Goal: Transaction & Acquisition: Purchase product/service

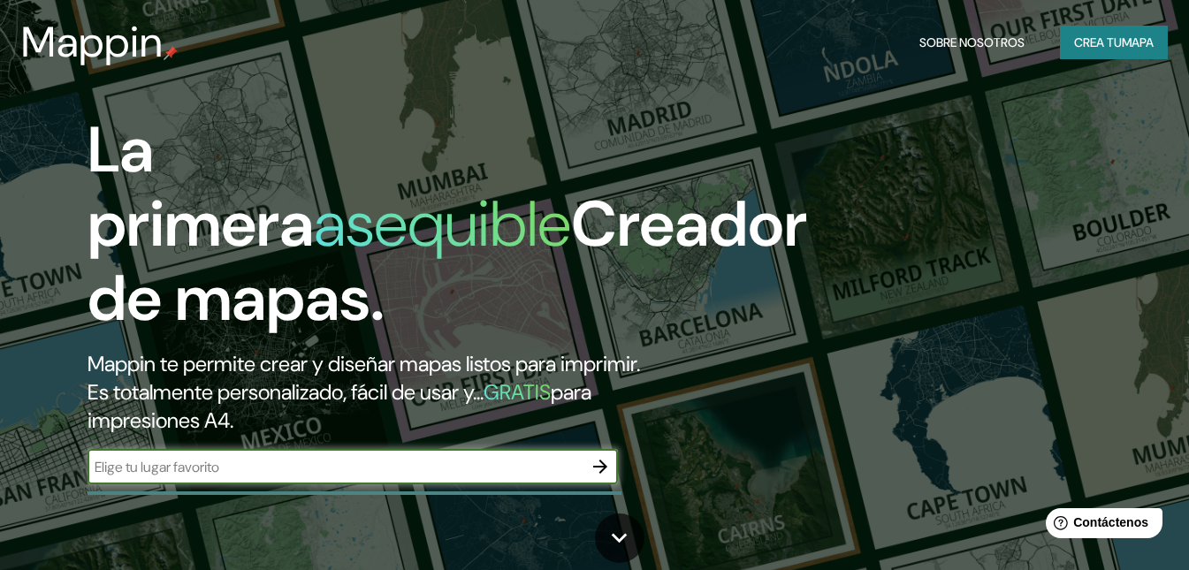
click at [366, 477] on input "text" at bounding box center [335, 467] width 495 height 20
type input "[GEOGRAPHIC_DATA]"
click at [607, 477] on icon "button" at bounding box center [600, 466] width 21 height 21
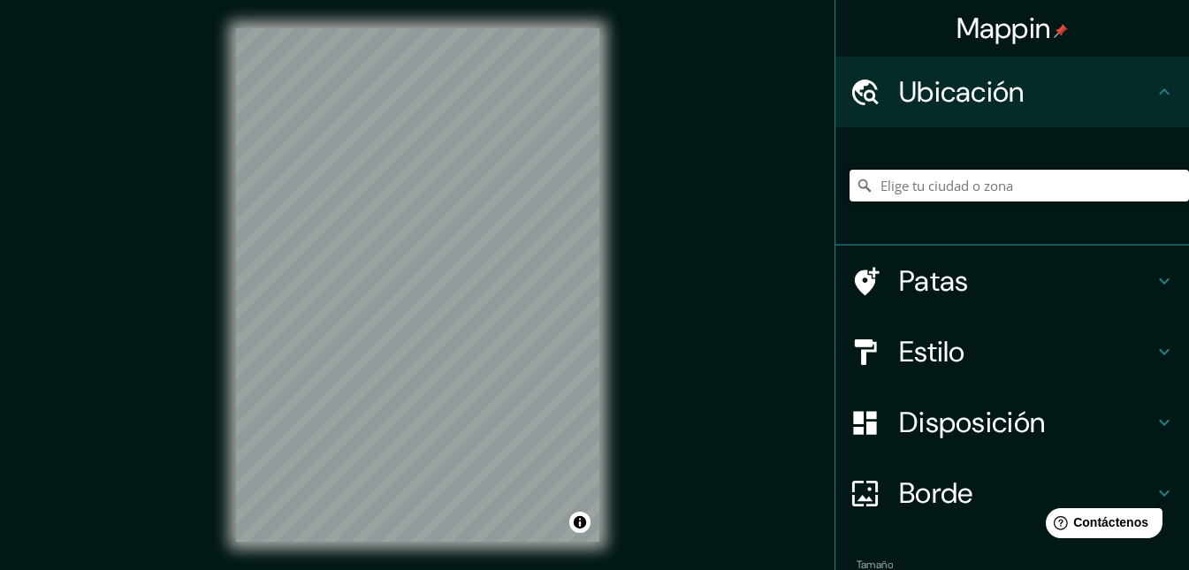
click at [986, 194] on input "Elige tu ciudad o zona" at bounding box center [1020, 186] width 340 height 32
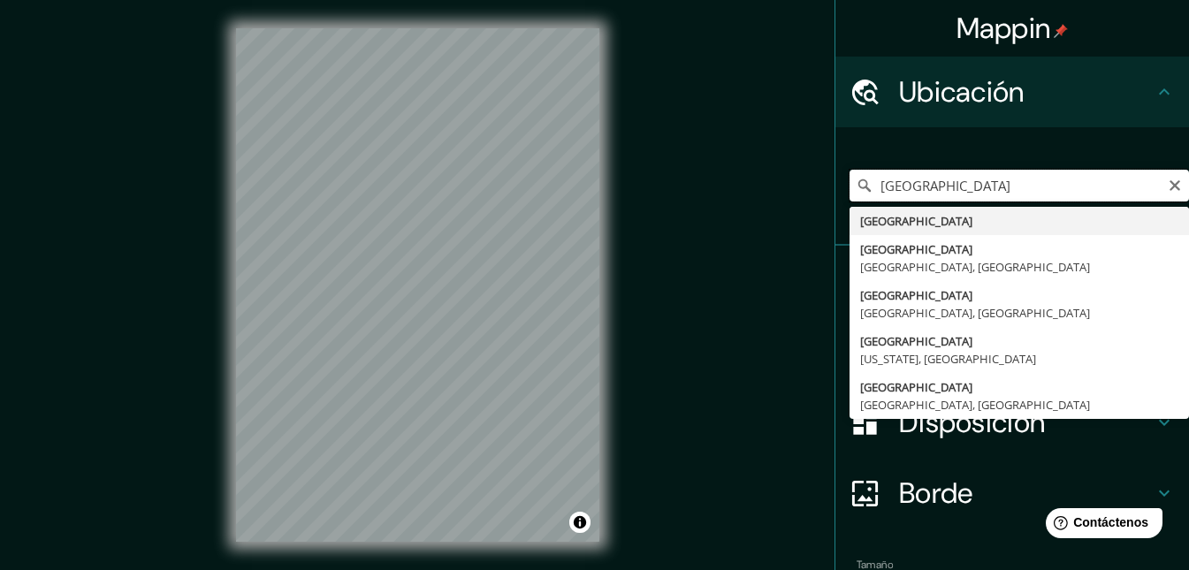
click at [989, 181] on input "[GEOGRAPHIC_DATA]" at bounding box center [1020, 186] width 340 height 32
type input "[GEOGRAPHIC_DATA]"
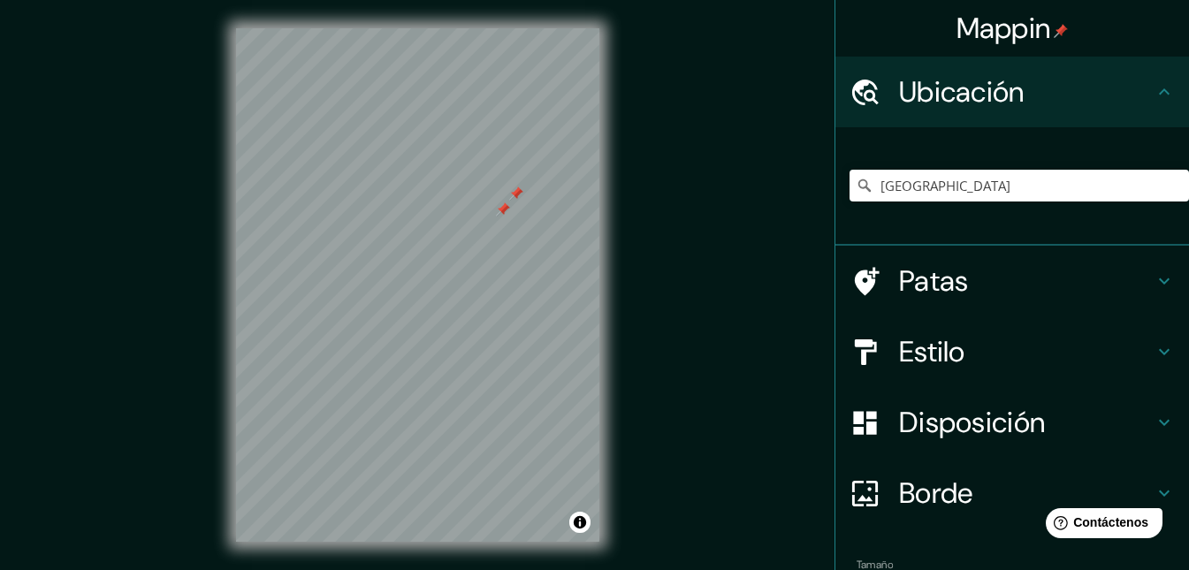
click at [956, 290] on h4 "Patas" at bounding box center [1026, 281] width 255 height 35
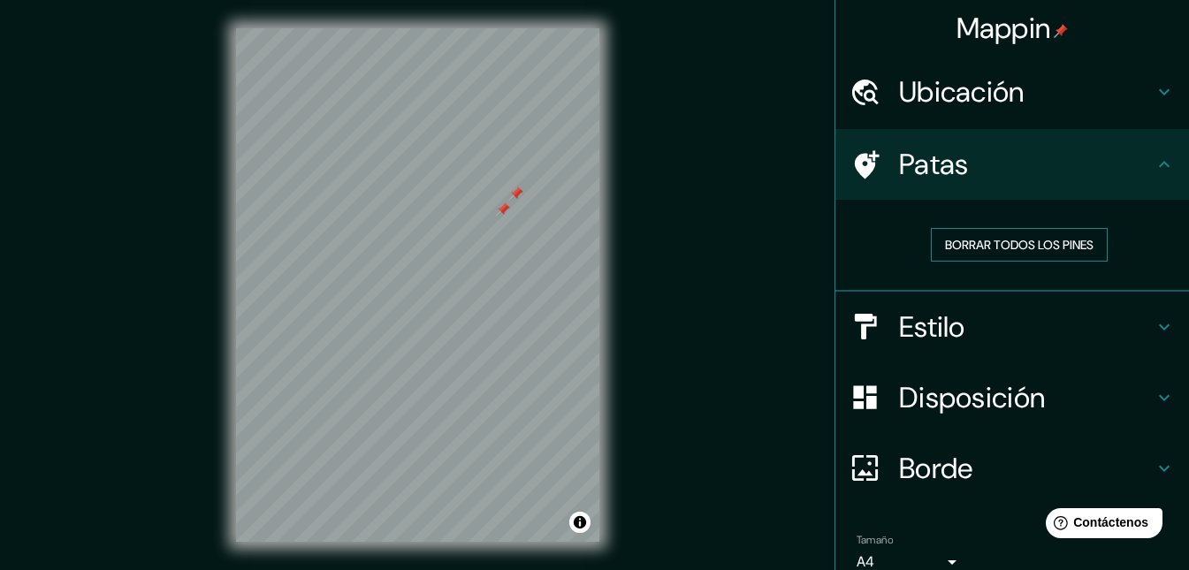
click at [988, 243] on font "Borrar todos los pines" at bounding box center [1019, 245] width 149 height 16
click at [986, 328] on h4 "Estilo" at bounding box center [1026, 326] width 255 height 35
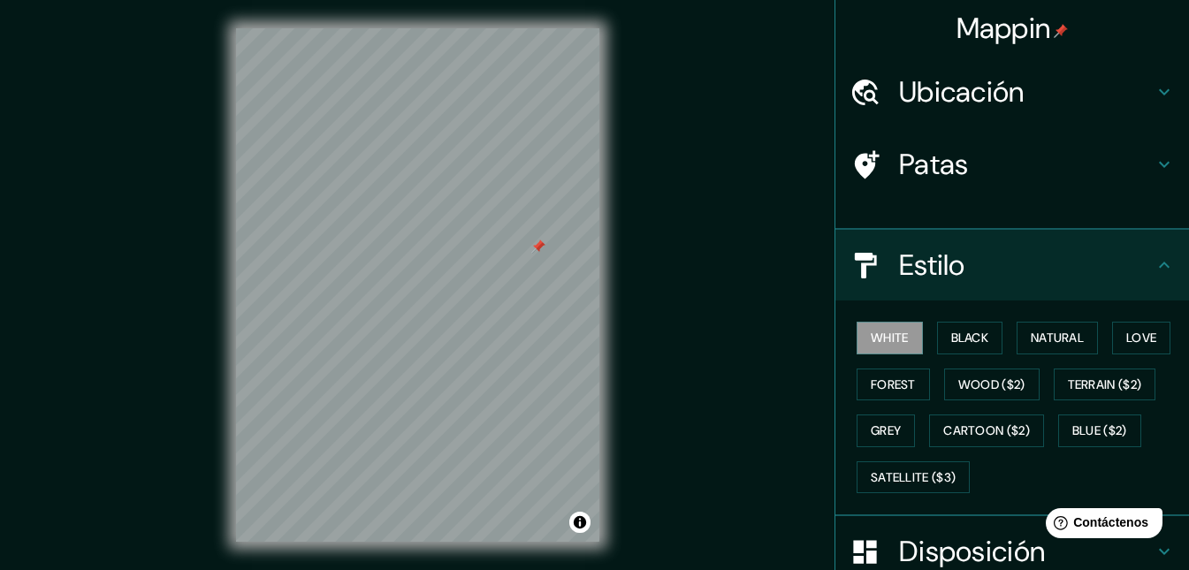
click at [1154, 276] on icon at bounding box center [1164, 265] width 21 height 21
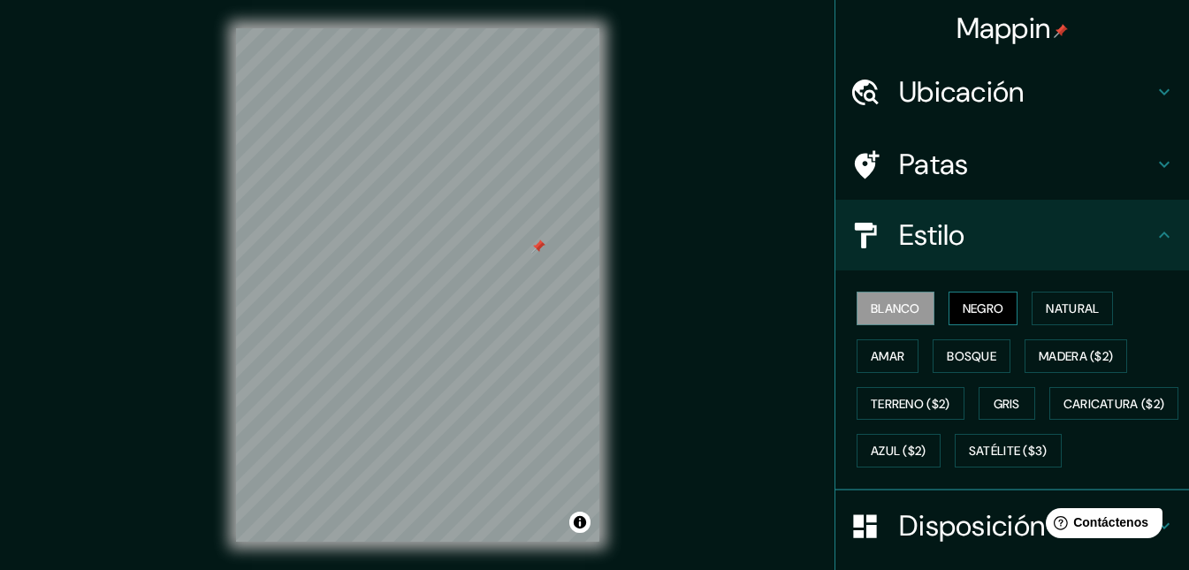
click at [966, 309] on font "Negro" at bounding box center [984, 309] width 42 height 16
click at [882, 348] on font "Amar" at bounding box center [888, 356] width 34 height 16
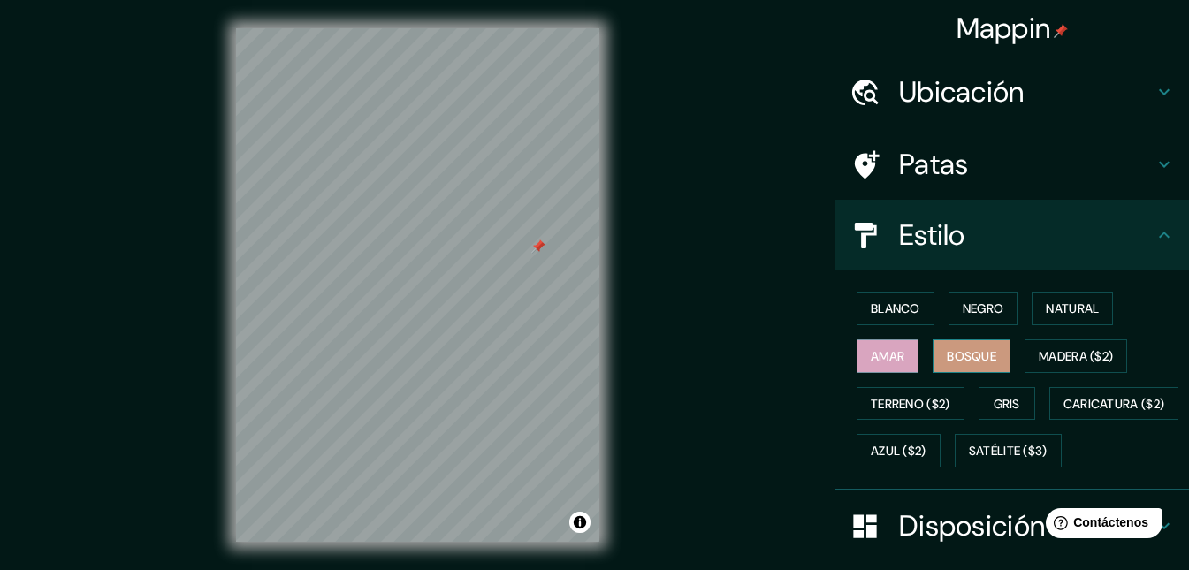
click at [957, 347] on font "Bosque" at bounding box center [972, 356] width 50 height 23
click at [1077, 317] on font "Natural" at bounding box center [1072, 309] width 53 height 16
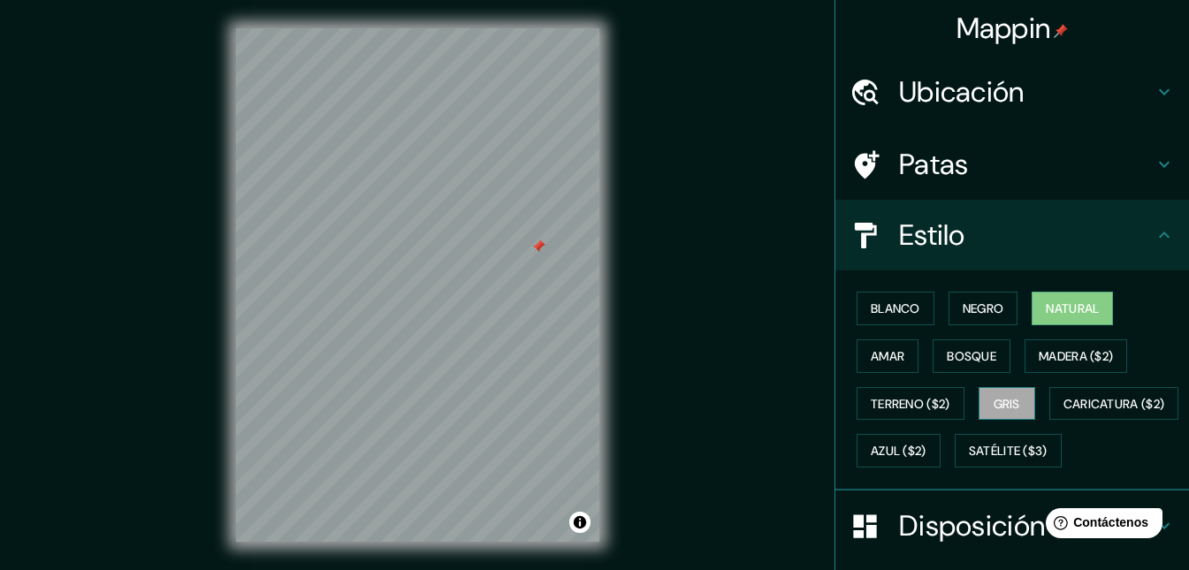
click at [1026, 396] on button "Gris" at bounding box center [1007, 404] width 57 height 34
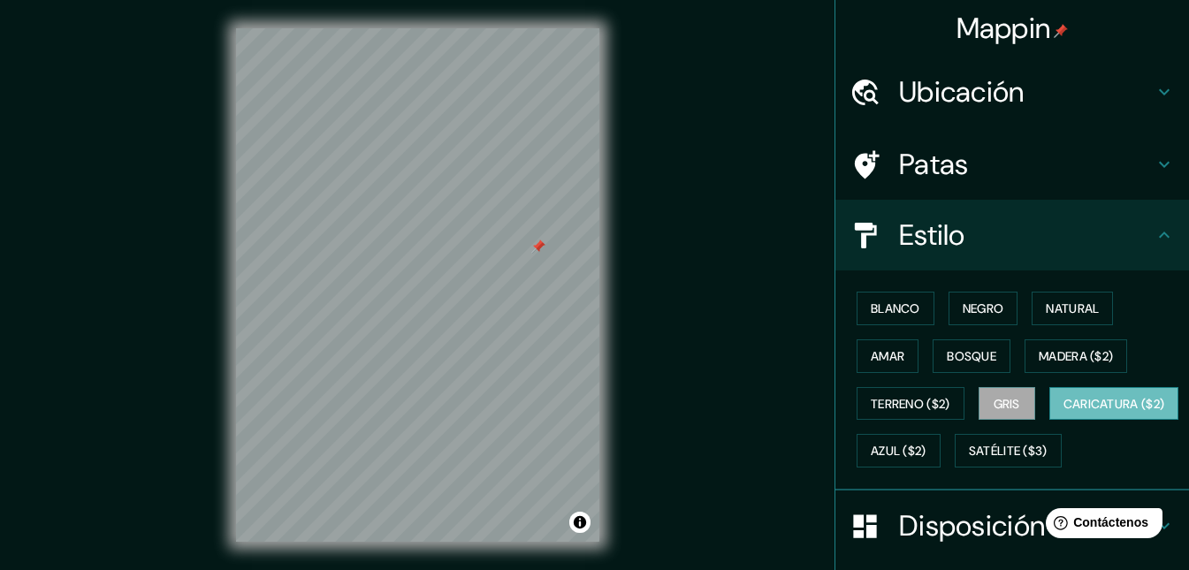
click at [1064, 416] on font "Caricatura ($2)" at bounding box center [1115, 404] width 102 height 23
click at [927, 455] on font "Azul ($2)" at bounding box center [899, 452] width 56 height 16
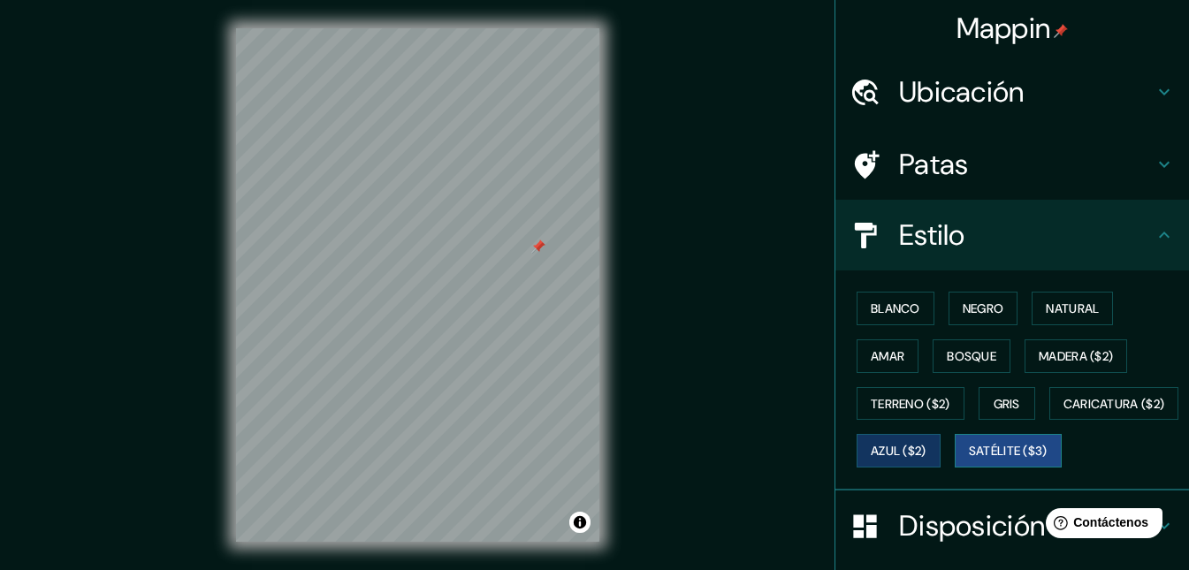
click at [969, 460] on font "Satélite ($3)" at bounding box center [1008, 452] width 79 height 16
click at [874, 348] on font "Amar" at bounding box center [888, 356] width 34 height 16
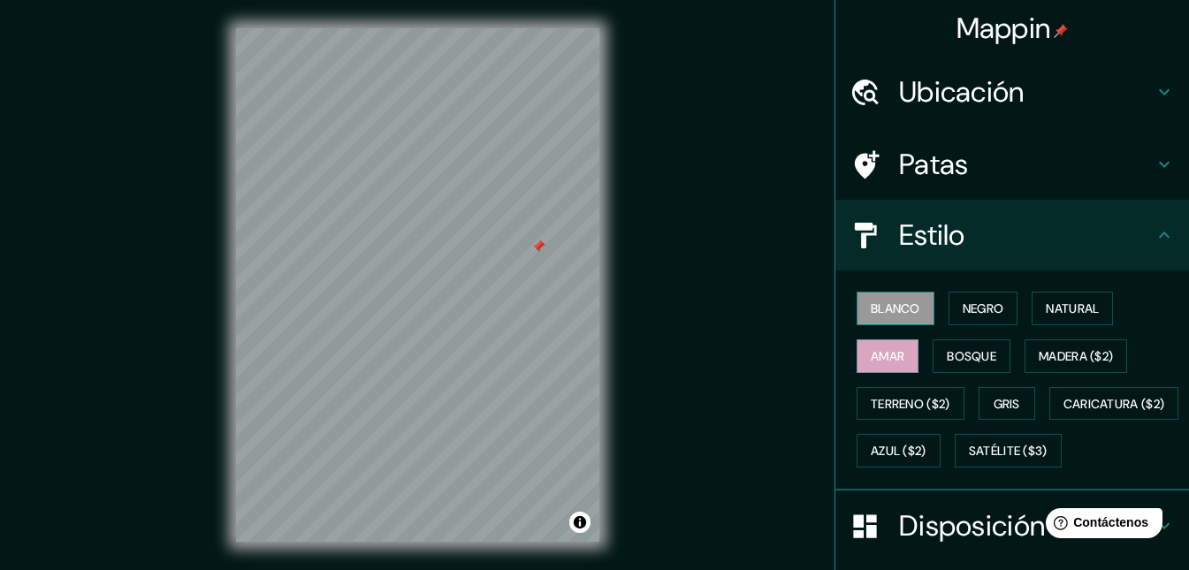
click at [896, 315] on font "Blanco" at bounding box center [896, 309] width 50 height 16
click at [968, 363] on font "Bosque" at bounding box center [972, 356] width 50 height 16
click at [877, 361] on font "Amar" at bounding box center [888, 356] width 34 height 16
click at [876, 316] on font "Blanco" at bounding box center [896, 309] width 50 height 16
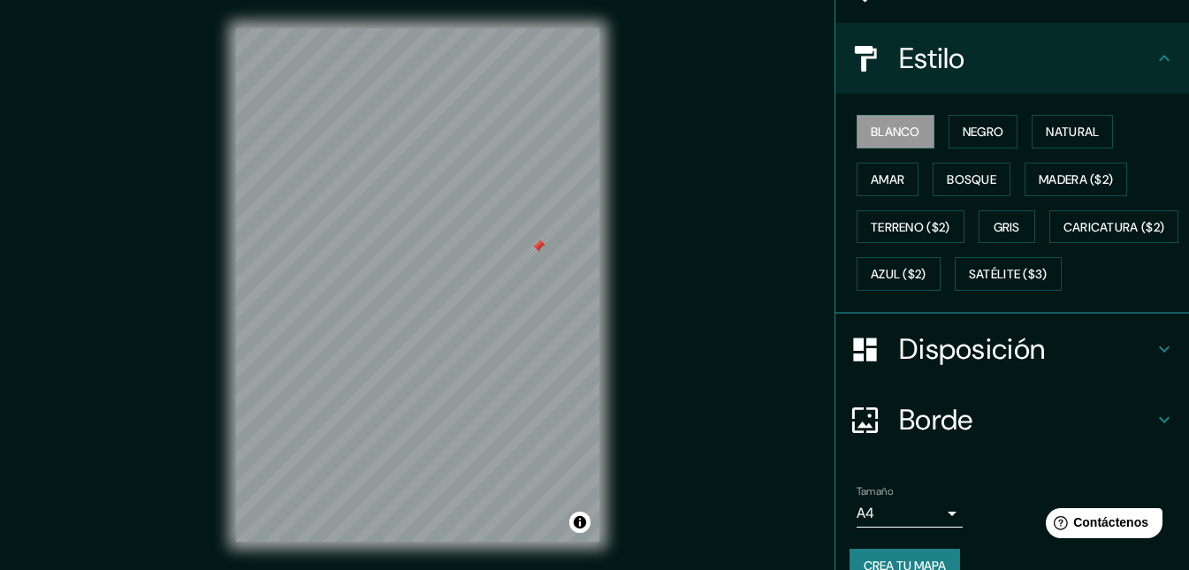
click at [982, 368] on font "Disposición" at bounding box center [972, 349] width 146 height 37
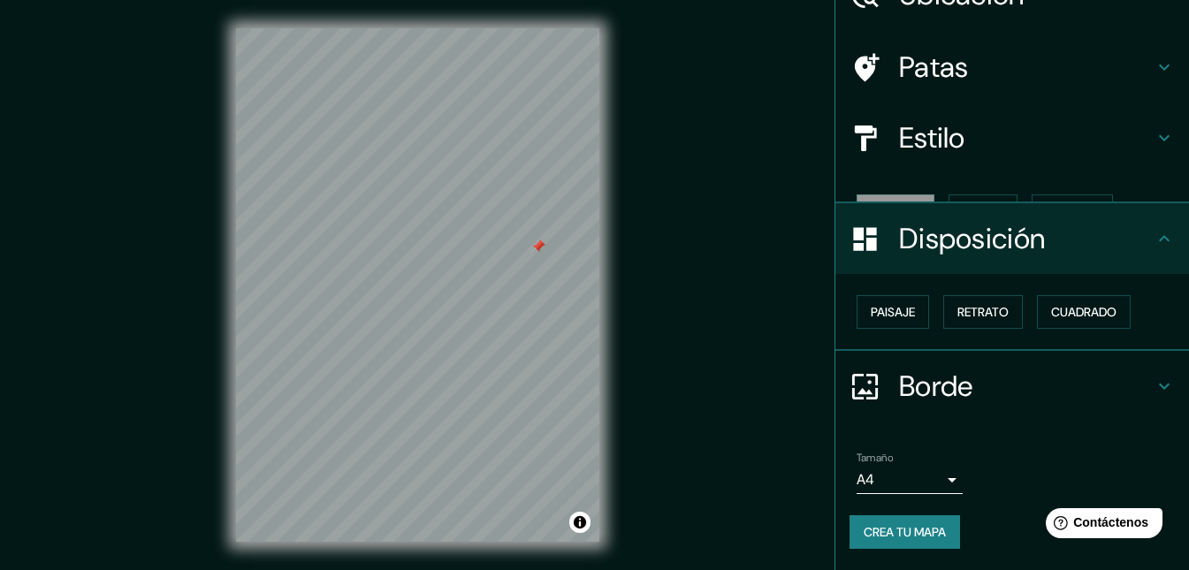
scroll to position [67, 0]
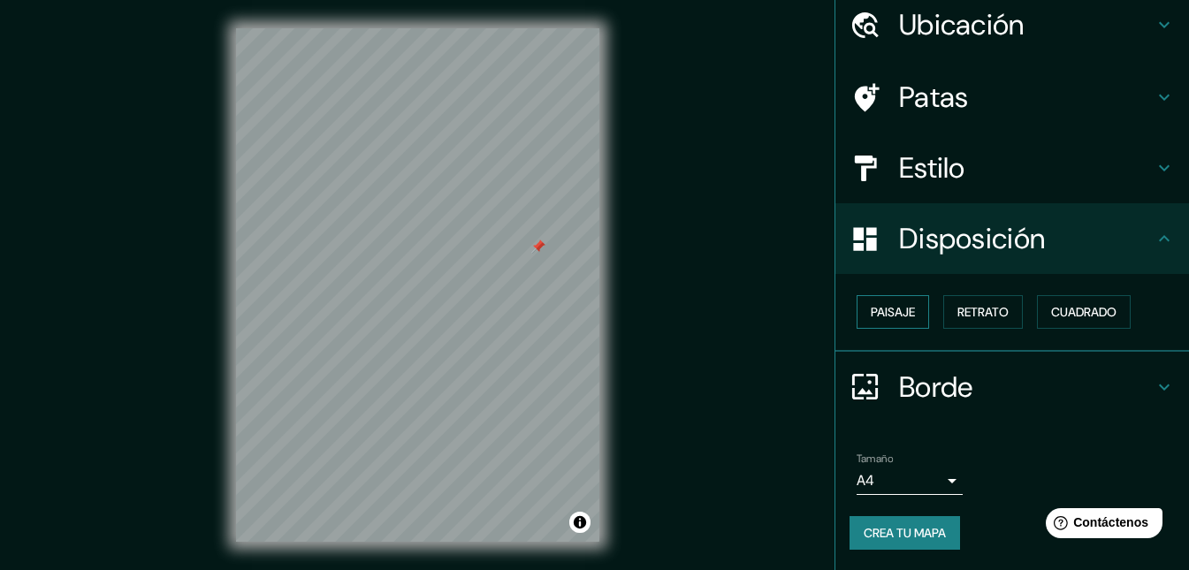
click at [913, 311] on button "Paisaje" at bounding box center [893, 312] width 73 height 34
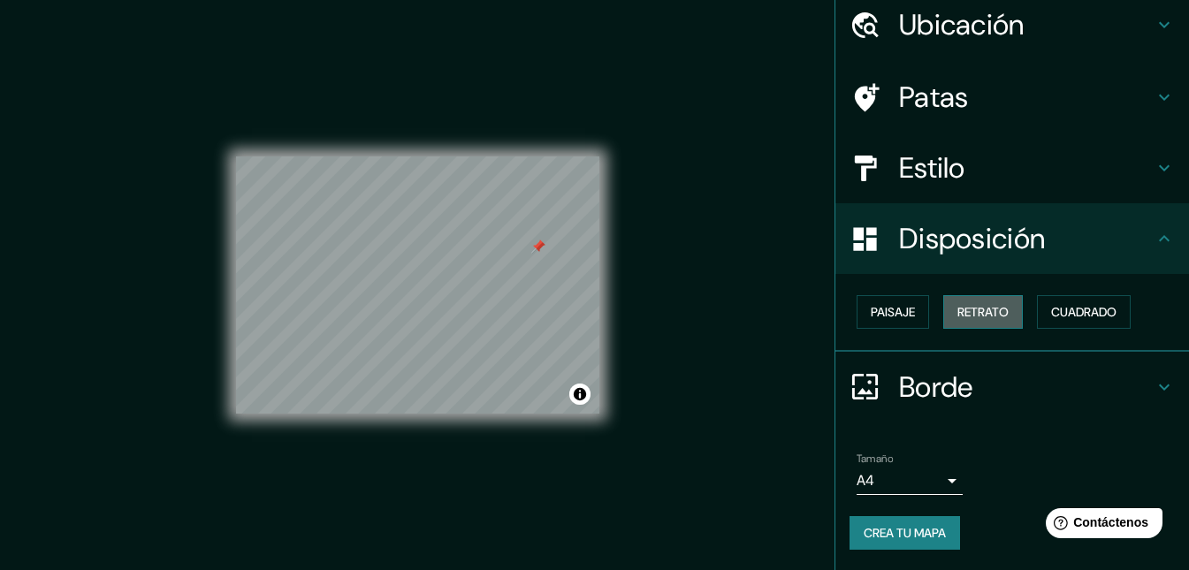
click at [958, 309] on font "Retrato" at bounding box center [983, 312] width 51 height 16
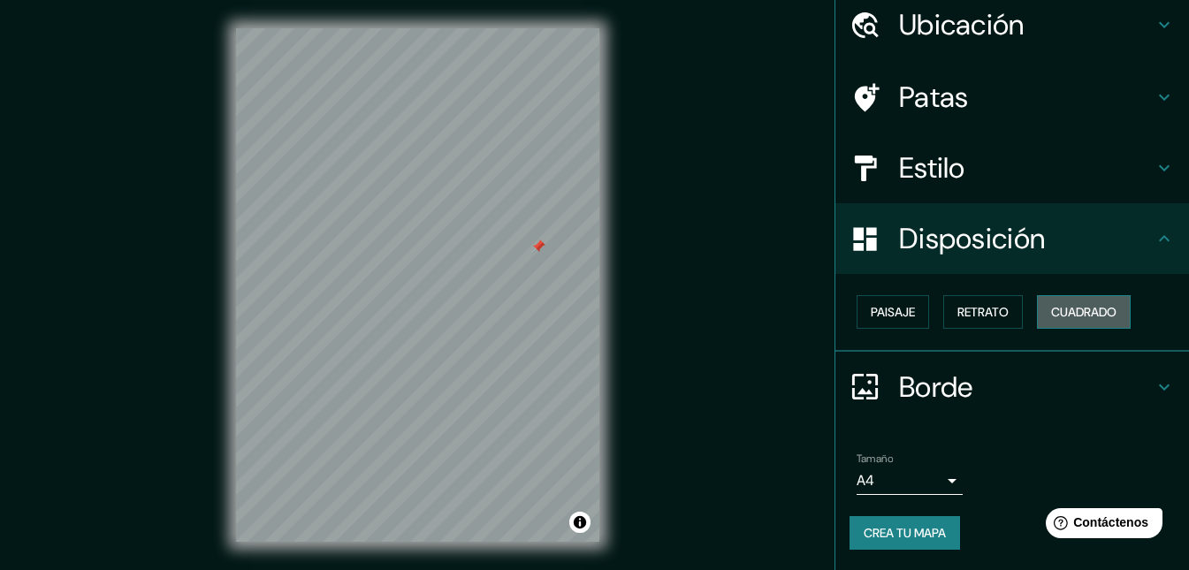
click at [1051, 306] on font "Cuadrado" at bounding box center [1083, 312] width 65 height 16
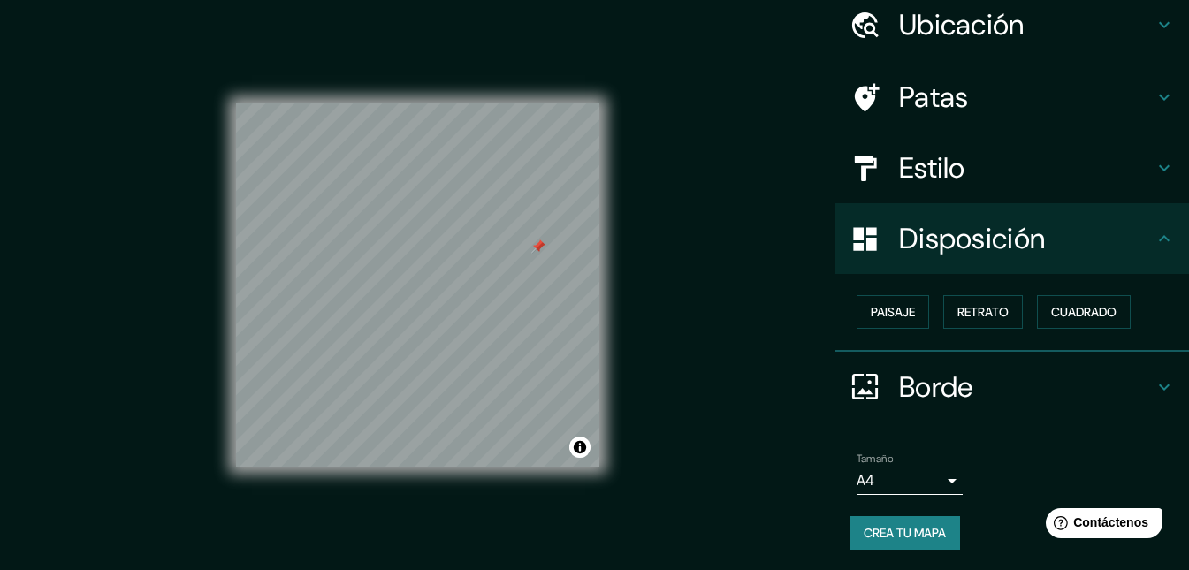
click at [971, 386] on h4 "Borde" at bounding box center [1026, 387] width 255 height 35
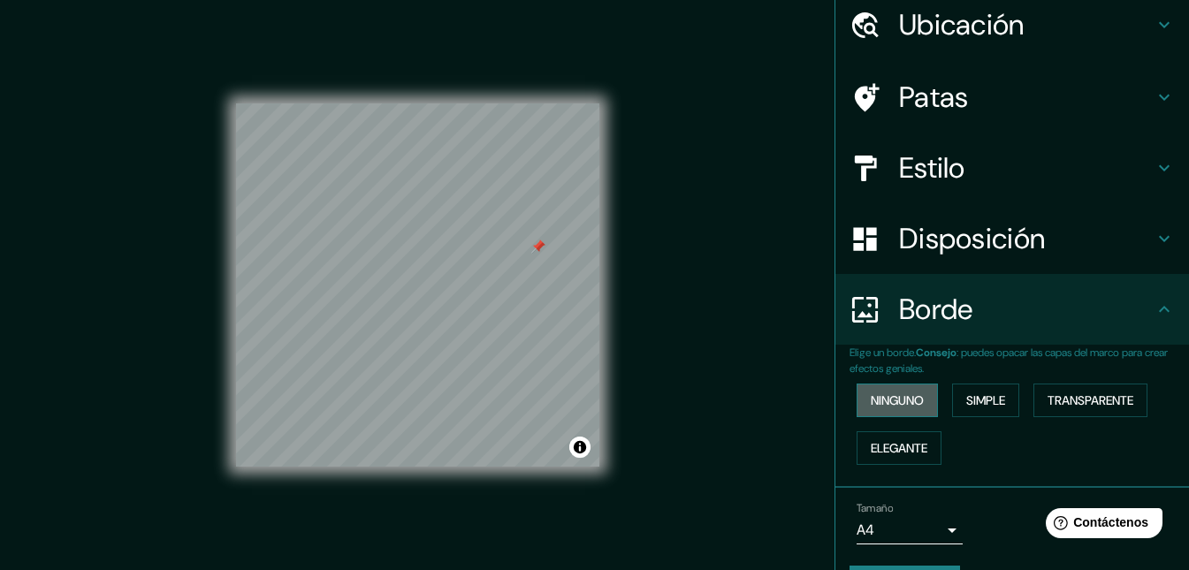
click at [897, 398] on font "Ninguno" at bounding box center [897, 401] width 53 height 16
click at [1084, 395] on font "Transparente" at bounding box center [1091, 401] width 86 height 16
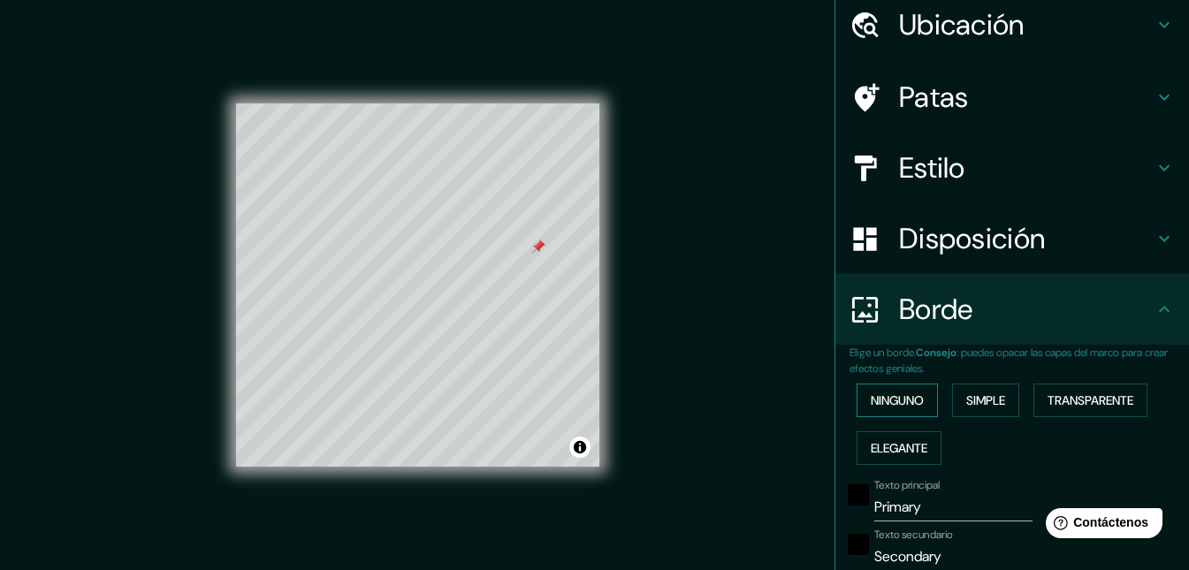
click at [901, 399] on font "Ninguno" at bounding box center [897, 401] width 53 height 16
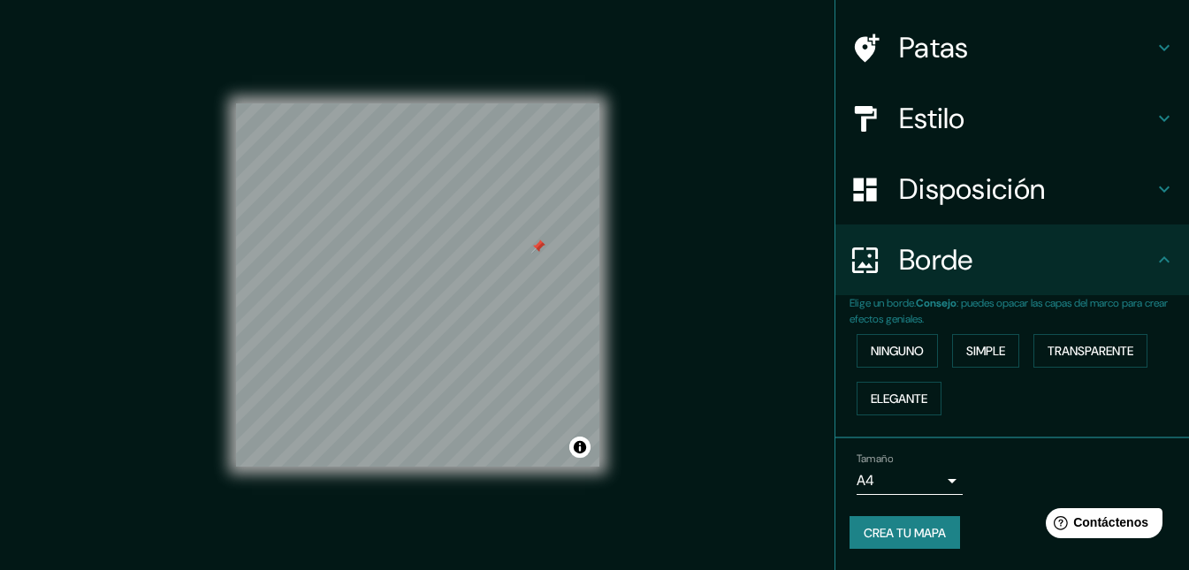
scroll to position [28, 0]
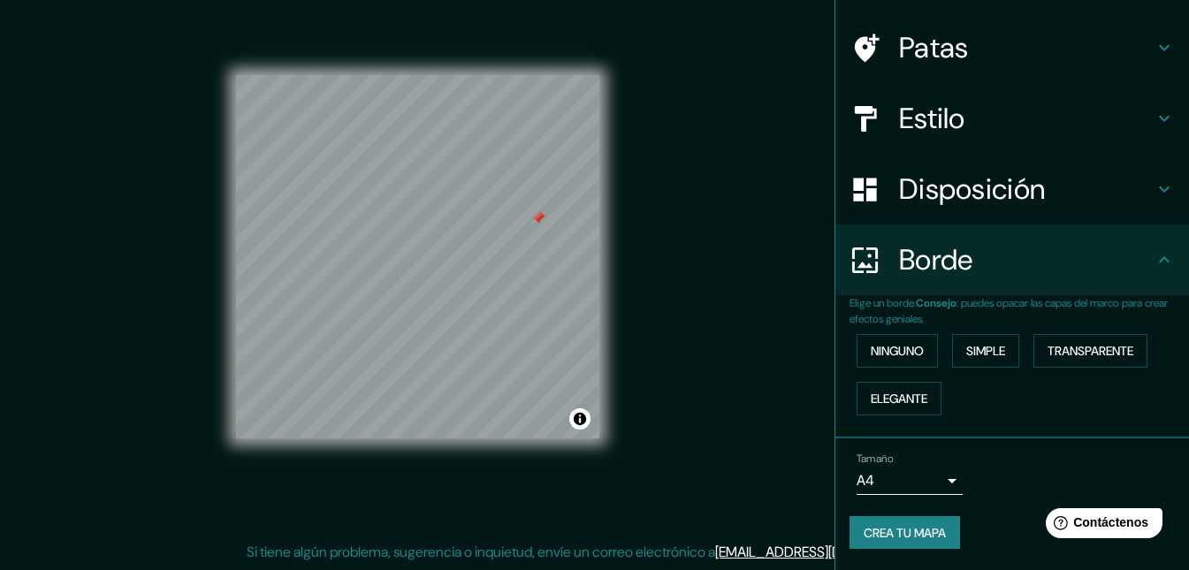
click at [936, 479] on body "Mappin Ubicación [GEOGRAPHIC_DATA] Patas Estilo Disposición Borde Elige un bord…" at bounding box center [594, 257] width 1189 height 570
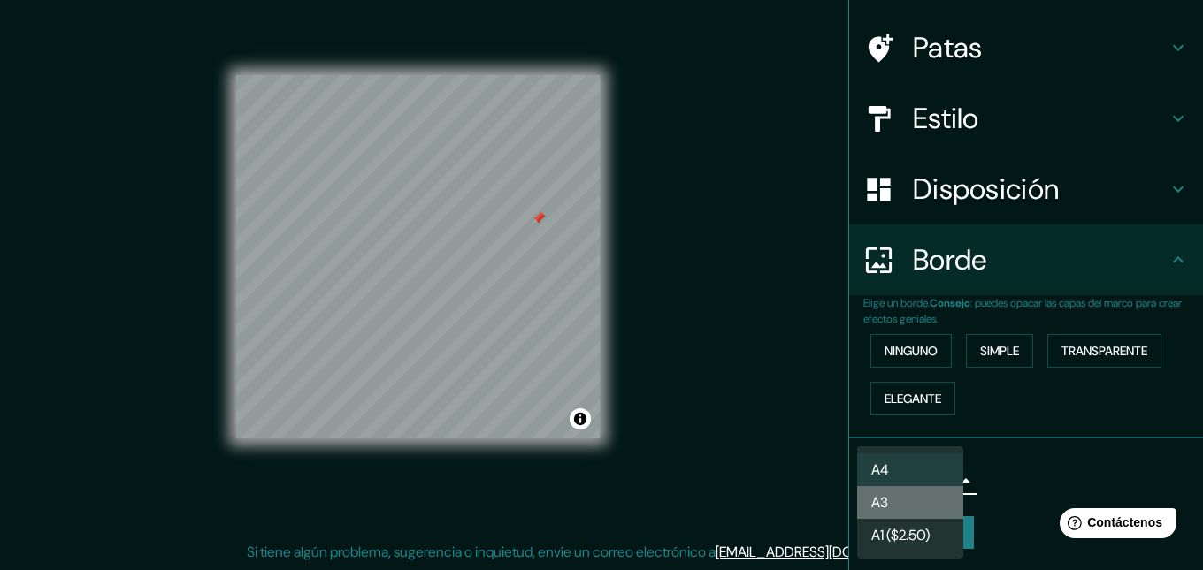
click at [944, 497] on li "A3" at bounding box center [910, 502] width 106 height 33
type input "a4"
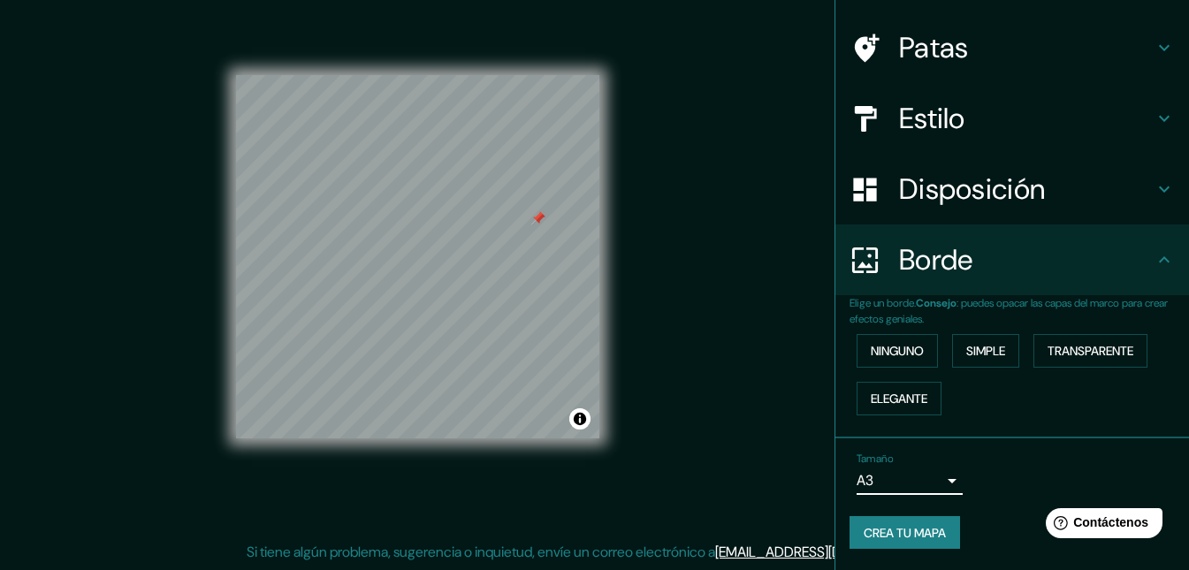
click at [1012, 482] on div "Tamaño A3 a4" at bounding box center [1012, 474] width 325 height 57
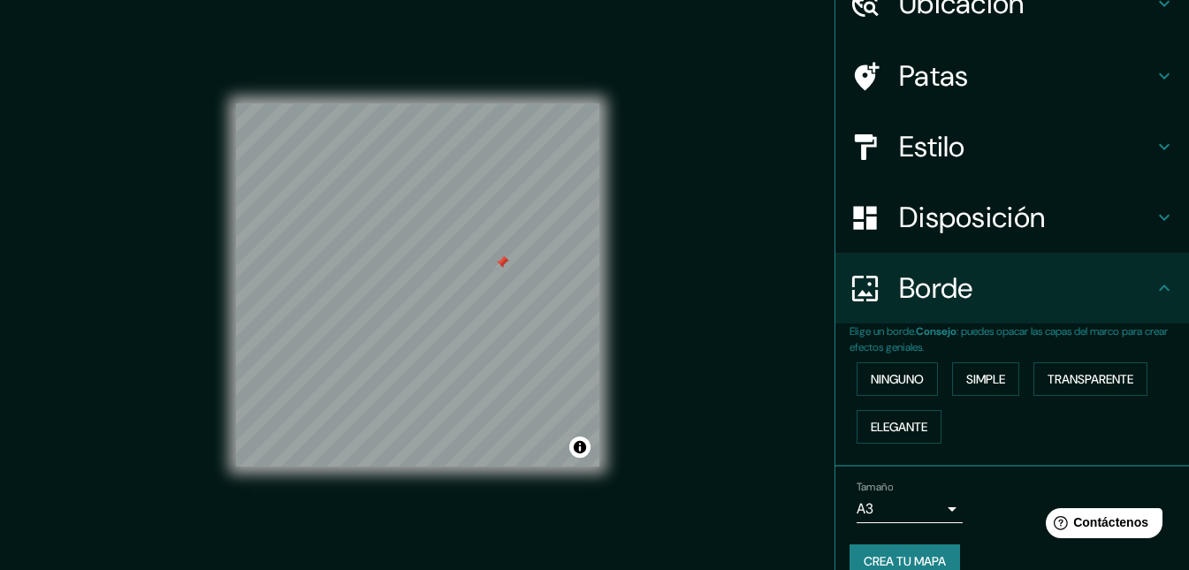
scroll to position [0, 0]
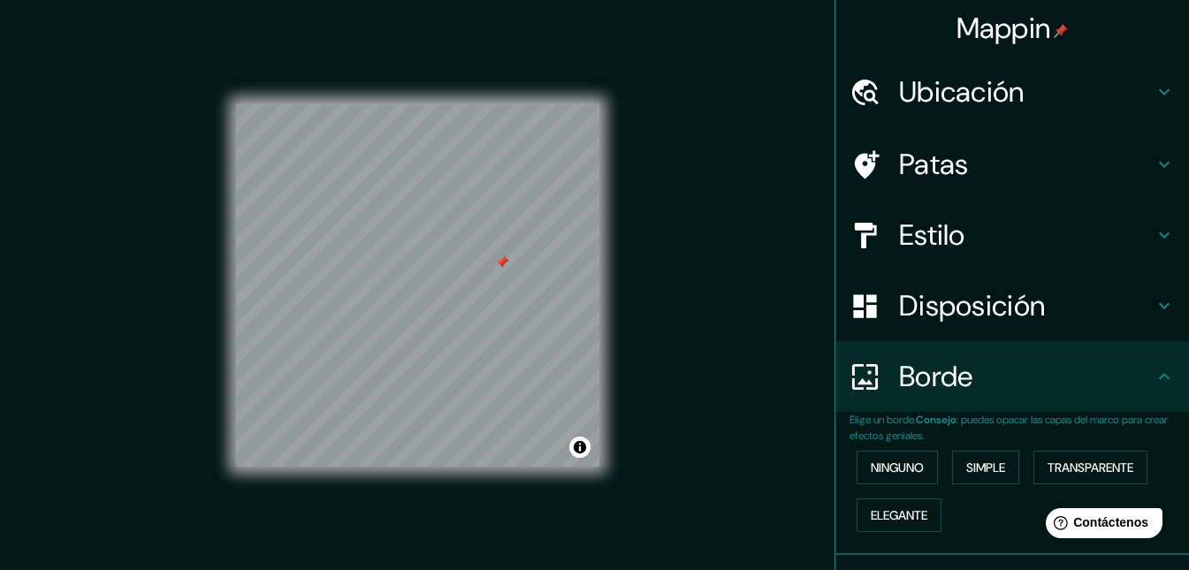
click at [978, 102] on font "Ubicación" at bounding box center [962, 91] width 126 height 37
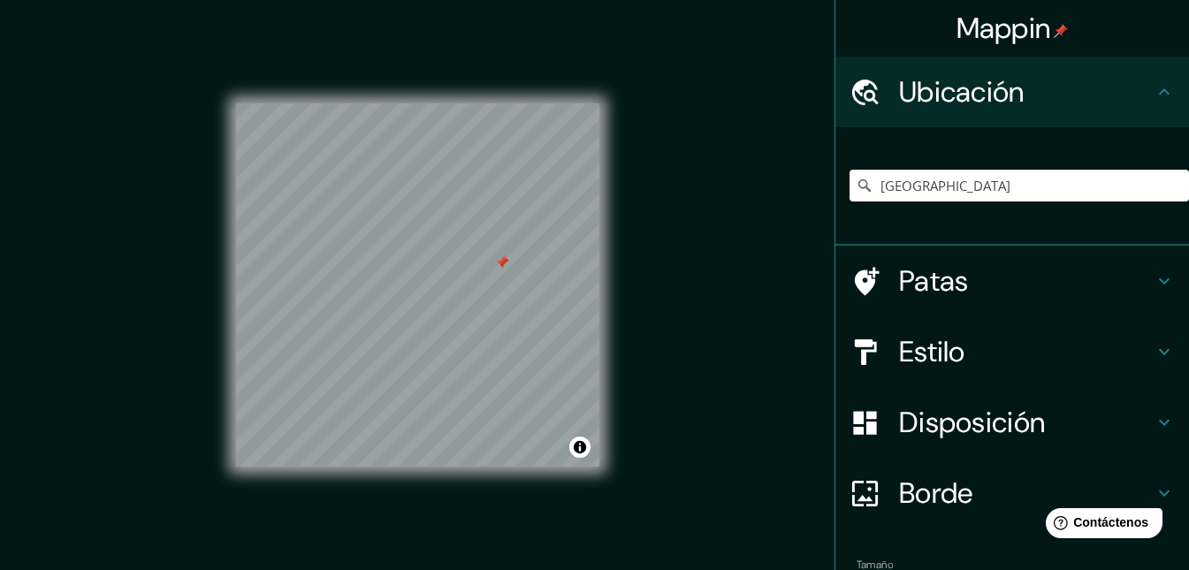
click at [978, 102] on font "Ubicación" at bounding box center [962, 91] width 126 height 37
click at [1154, 100] on icon at bounding box center [1164, 91] width 21 height 21
click at [1154, 85] on icon at bounding box center [1164, 91] width 21 height 21
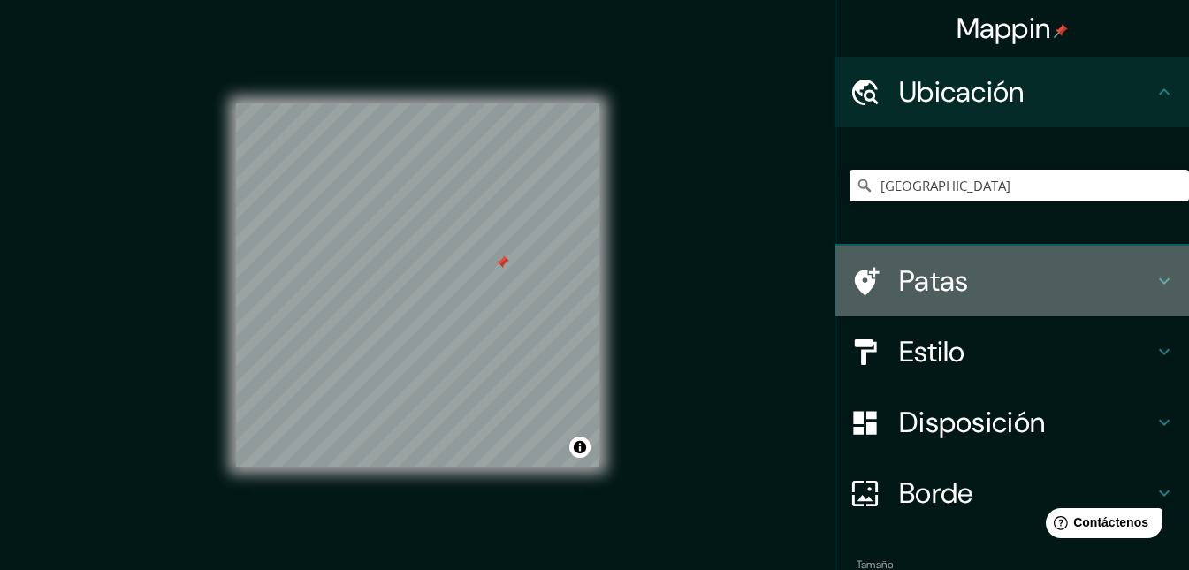
click at [1015, 291] on h4 "Patas" at bounding box center [1026, 281] width 255 height 35
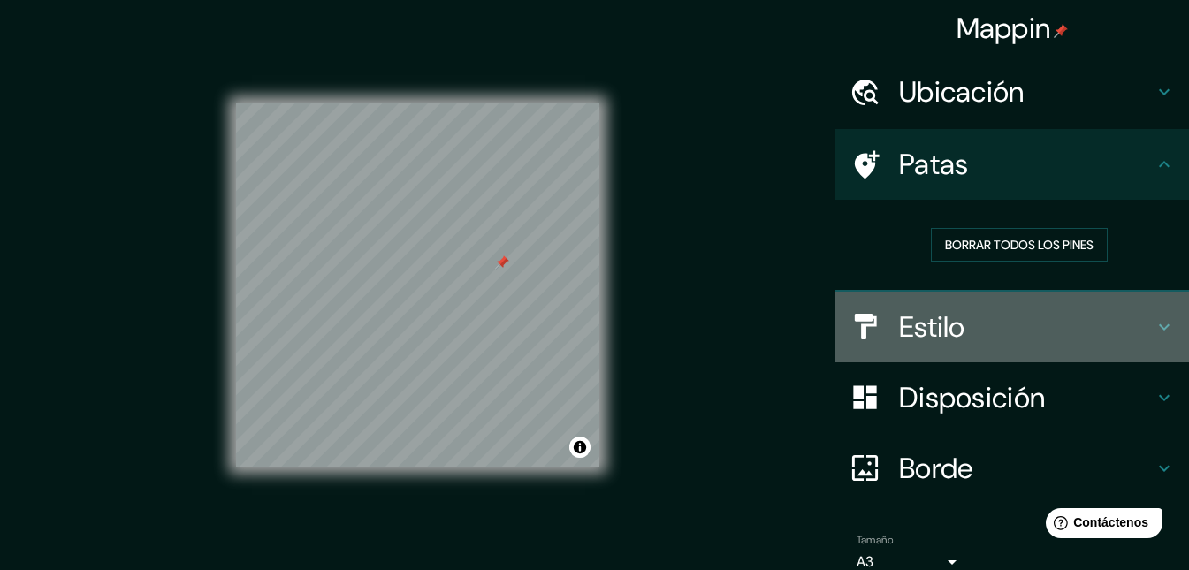
click at [994, 340] on h4 "Estilo" at bounding box center [1026, 326] width 255 height 35
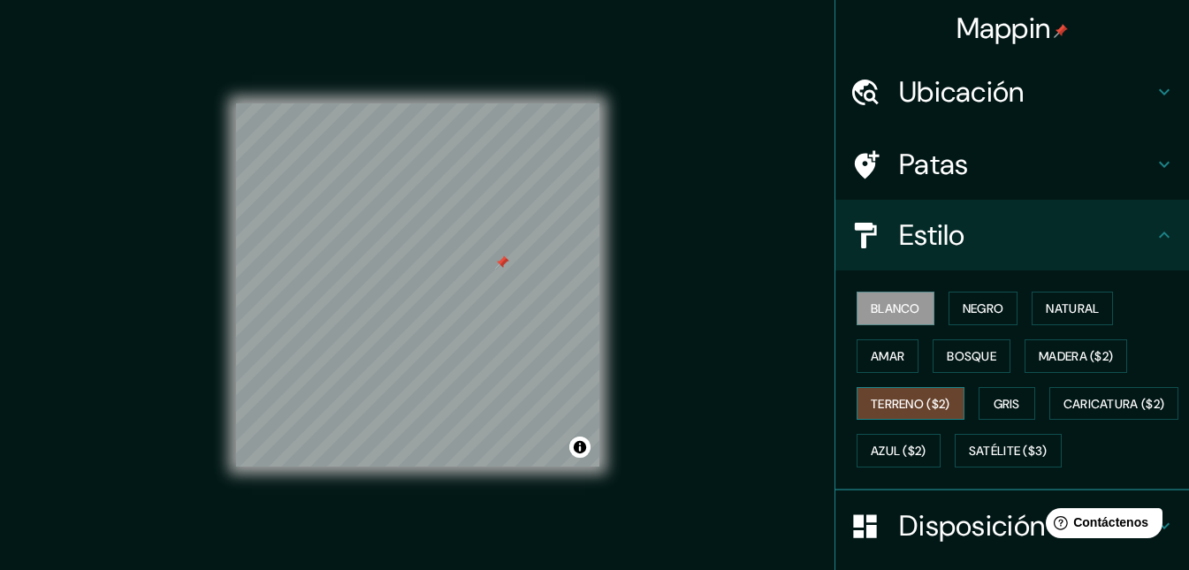
click at [899, 405] on font "Terreno ($2)" at bounding box center [911, 404] width 80 height 16
click at [997, 393] on font "Gris" at bounding box center [1007, 404] width 27 height 23
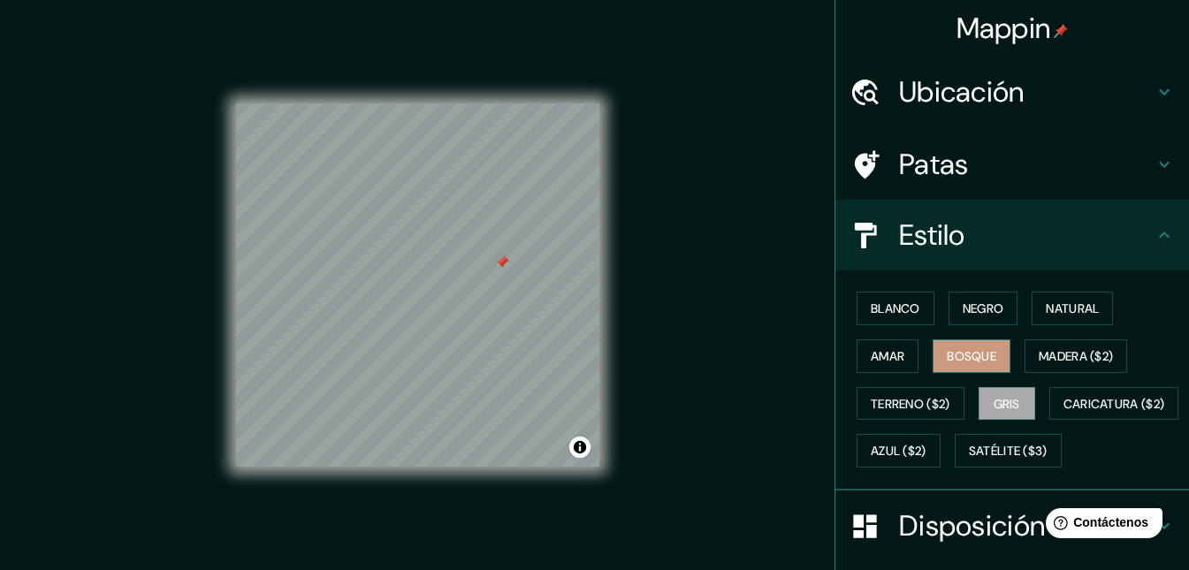
click at [981, 354] on font "Bosque" at bounding box center [972, 356] width 50 height 16
click at [1063, 310] on font "Natural" at bounding box center [1072, 309] width 53 height 16
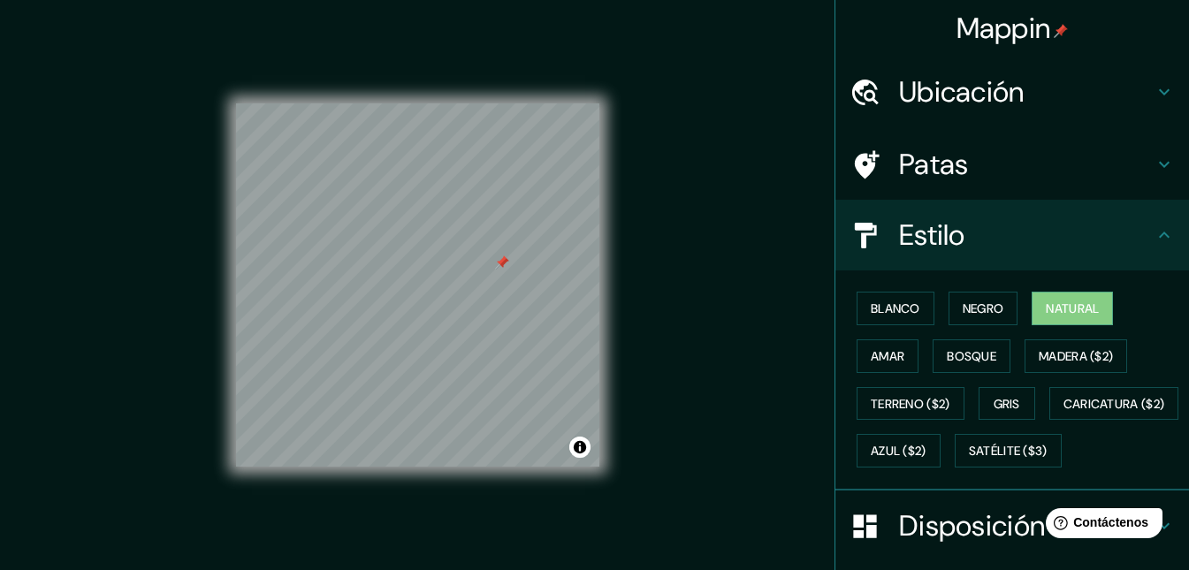
drag, startPoint x: 606, startPoint y: 355, endPoint x: 759, endPoint y: 288, distance: 167.1
click at [759, 288] on div "Mappin Ubicación México Patas Estilo Blanco Negro Natural [PERSON_NAME] ($2) Te…" at bounding box center [594, 299] width 1189 height 599
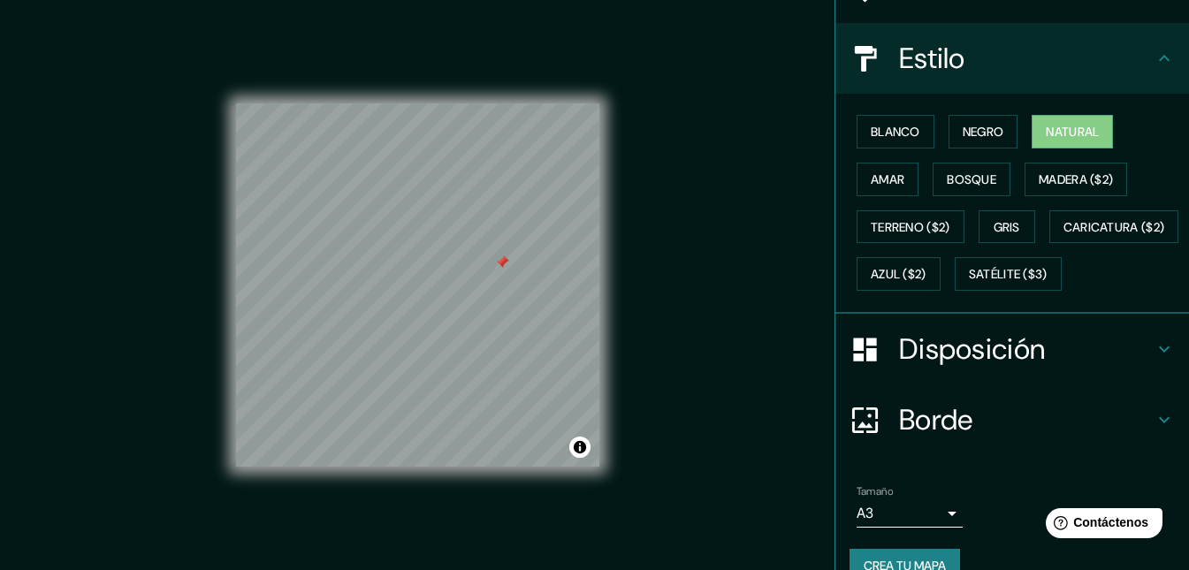
scroll to position [257, 0]
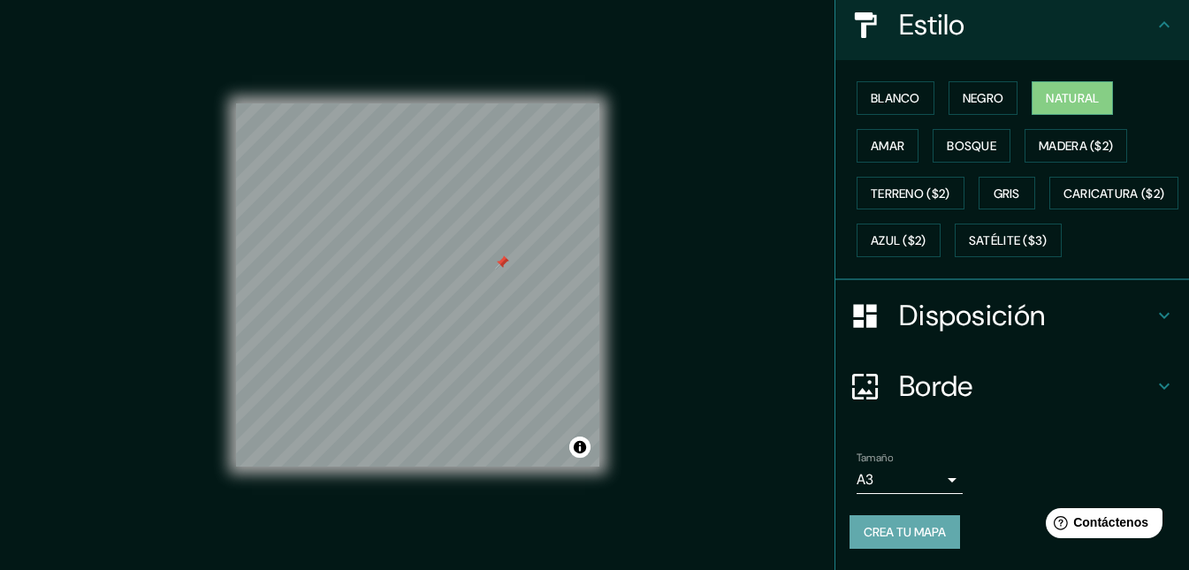
click at [881, 530] on font "Crea tu mapa" at bounding box center [905, 532] width 82 height 16
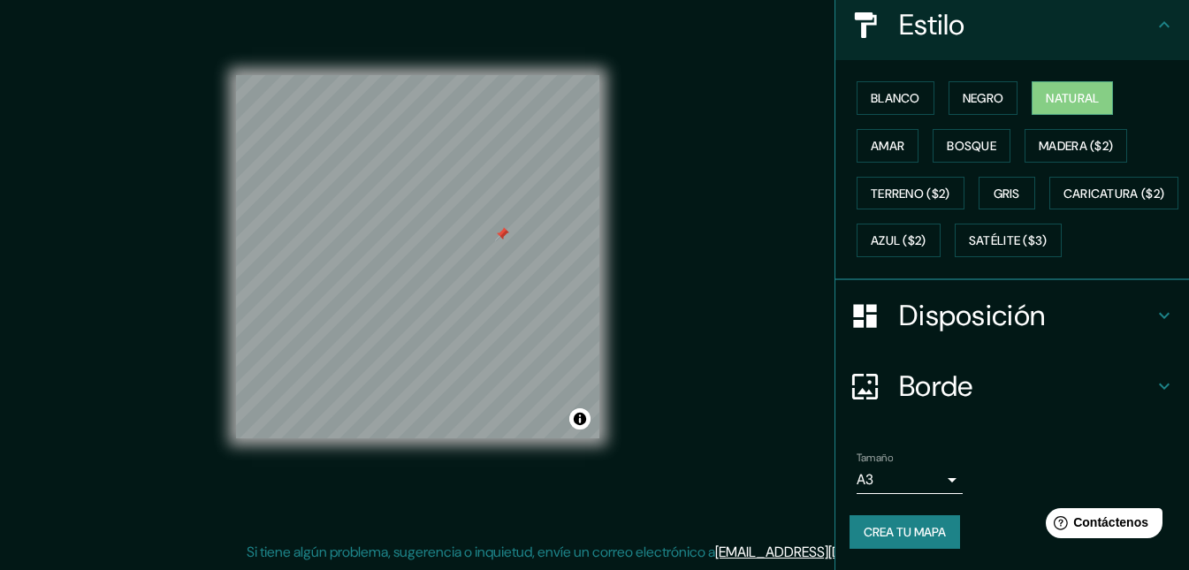
scroll to position [0, 0]
